Goal: Task Accomplishment & Management: Complete application form

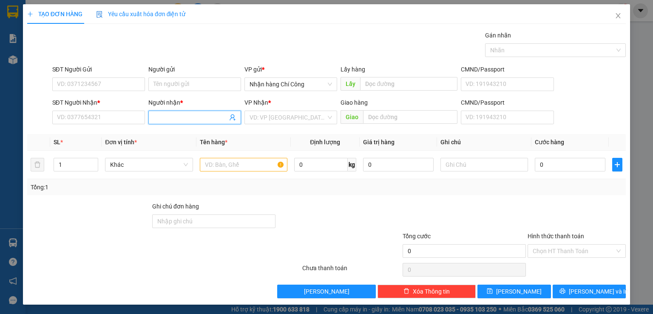
click at [165, 117] on input "Người nhận *" at bounding box center [191, 117] width 74 height 9
click at [93, 116] on input "SĐT Người Nhận *" at bounding box center [98, 118] width 93 height 14
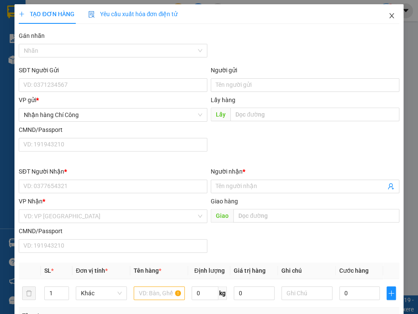
click at [389, 16] on icon "close" at bounding box center [391, 15] width 5 height 5
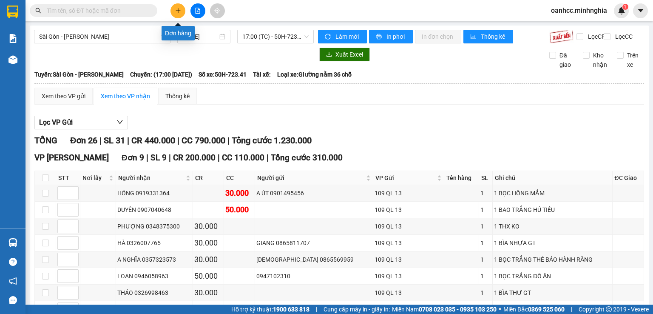
click at [174, 14] on button at bounding box center [178, 10] width 15 height 15
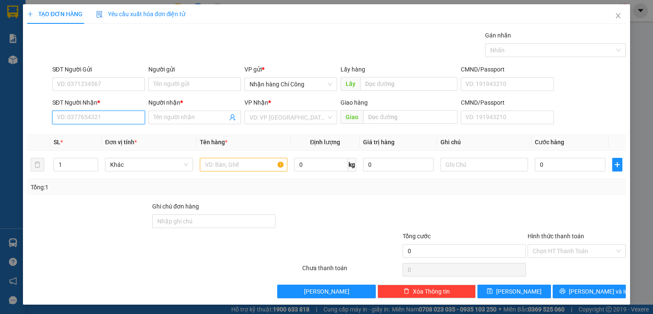
click at [93, 118] on input "SĐT Người Nhận *" at bounding box center [98, 118] width 93 height 14
click at [103, 136] on div "0339417016 - NGHĨA" at bounding box center [98, 133] width 82 height 9
type input "0339417016"
type input "NGHĨA"
type input "0339417016"
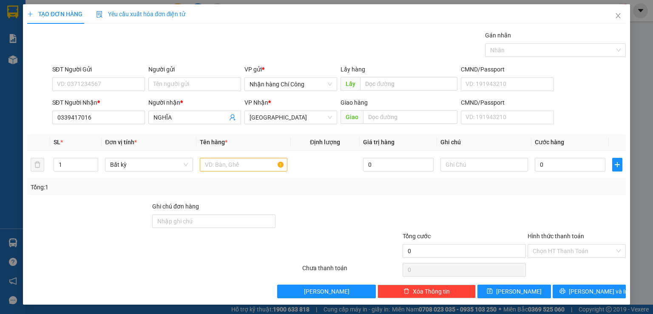
drag, startPoint x: 0, startPoint y: 79, endPoint x: 251, endPoint y: 43, distance: 254.0
click at [251, 43] on div "Gói vận chuyển * Tiêu chuẩn Gán nhãn Nhãn" at bounding box center [340, 46] width 578 height 30
click at [175, 116] on input "NGHĨA" at bounding box center [191, 117] width 74 height 9
type input "N"
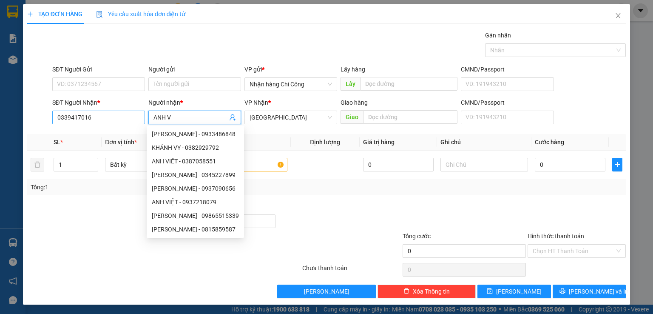
type input "ANH V"
click at [94, 117] on input "0339417016" at bounding box center [98, 118] width 93 height 14
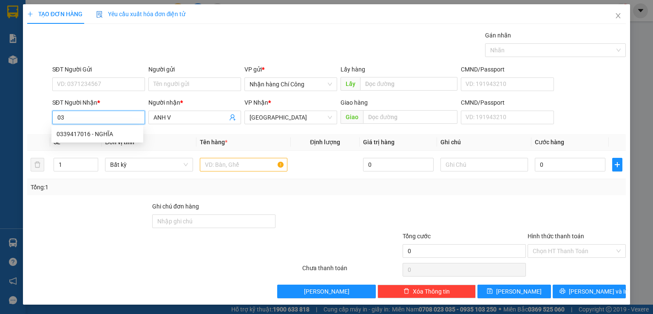
type input "0"
click at [113, 131] on div "0374407875 - ANH VỸ" at bounding box center [98, 133] width 82 height 9
type input "0374407875"
type input "ANH VỸ"
click at [104, 116] on input "0374407875" at bounding box center [98, 118] width 93 height 14
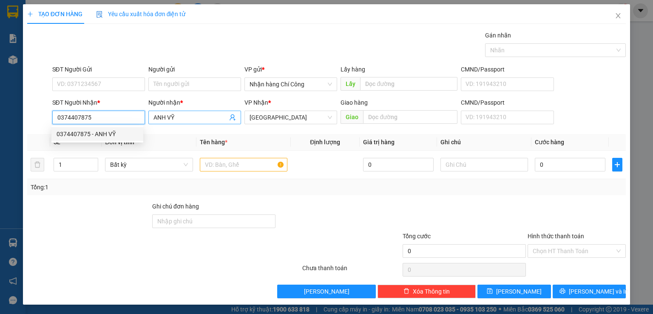
type input "0374407875"
click at [181, 114] on input "ANH VỸ" at bounding box center [191, 117] width 74 height 9
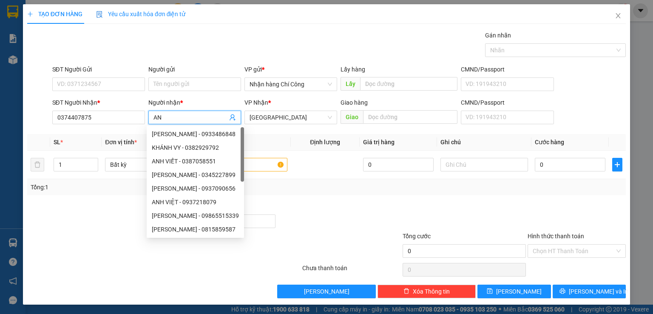
type input "A"
type input "TRỌNG HẬU"
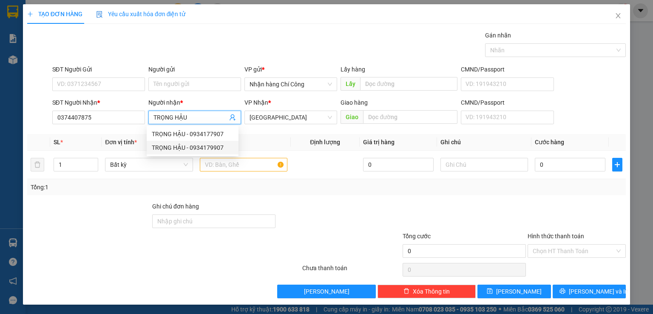
click at [203, 145] on div "TRỌNG HẬU - 0934179907" at bounding box center [193, 147] width 82 height 9
type input "0934179907"
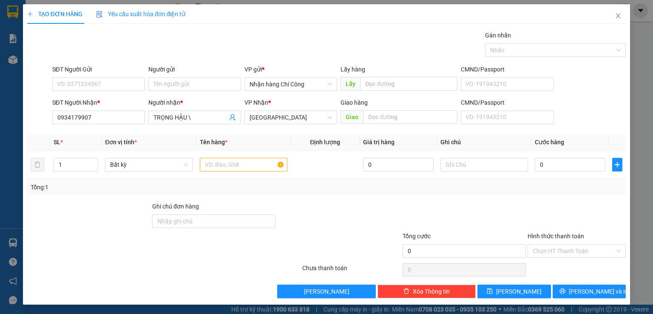
drag, startPoint x: 186, startPoint y: 101, endPoint x: 390, endPoint y: 194, distance: 224.2
click at [388, 195] on div "Transit Pickup Surcharge Ids Transit Deliver Surcharge Ids Transit Deliver Surc…" at bounding box center [326, 165] width 599 height 268
click at [199, 117] on input "TRỌNG HẬU \" at bounding box center [191, 117] width 74 height 9
type input "T"
type input "GÁI [PERSON_NAME]"
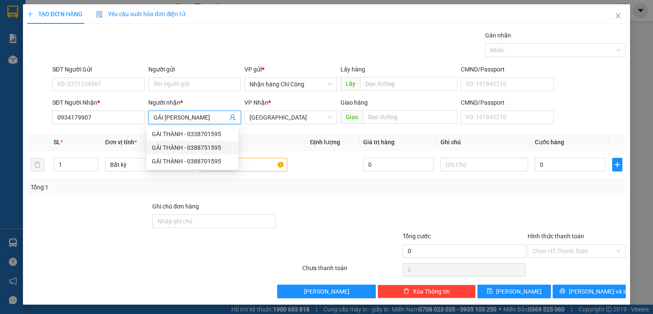
click at [207, 147] on div "GÁI THÀNH - 0388751595" at bounding box center [193, 147] width 82 height 9
type input "0388751595"
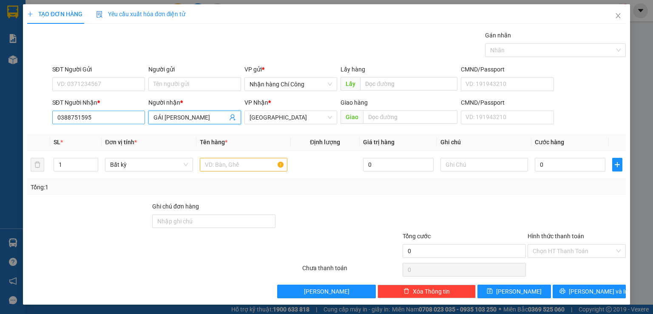
type input "GÁI [PERSON_NAME]"
click at [94, 116] on input "0388751595" at bounding box center [98, 118] width 93 height 14
type input "0"
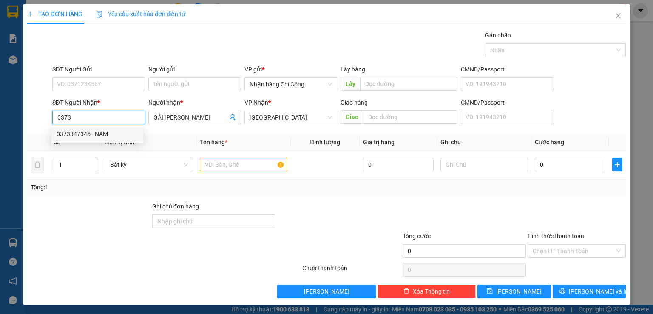
click at [101, 134] on div "0373347345 - NAM" at bounding box center [98, 133] width 82 height 9
type input "0373347345"
type input "NAM"
type input "NGÃ 3 CUA HEO"
type input "0373347345"
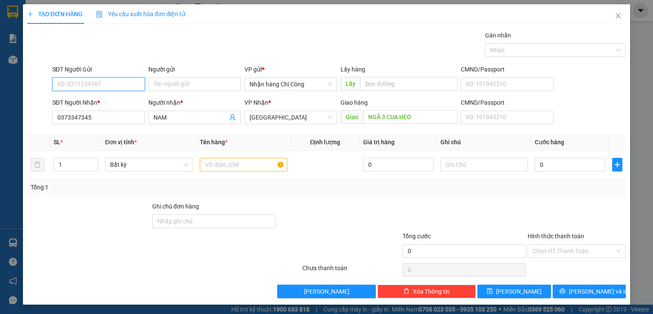
click at [100, 83] on input "SĐT Người Gửi" at bounding box center [98, 84] width 93 height 14
click at [85, 98] on div "0799060638 - CHUNG" at bounding box center [98, 100] width 82 height 9
type input "0799060638"
type input "CHUNG"
